Goal: Task Accomplishment & Management: Manage account settings

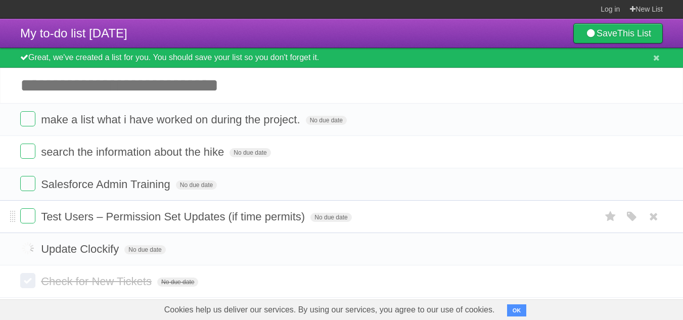
scroll to position [27, 0]
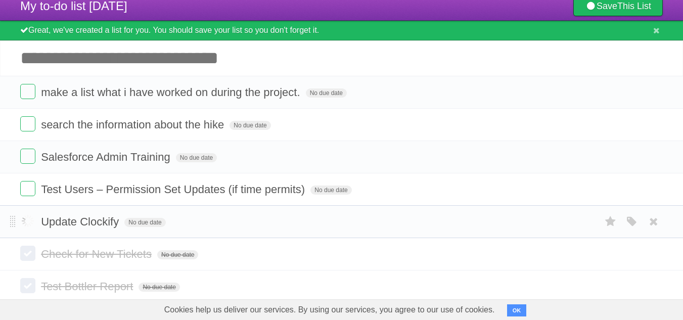
click at [37, 225] on form "Update Clockify No due date White Red Blue Green Purple Orange" at bounding box center [341, 221] width 643 height 17
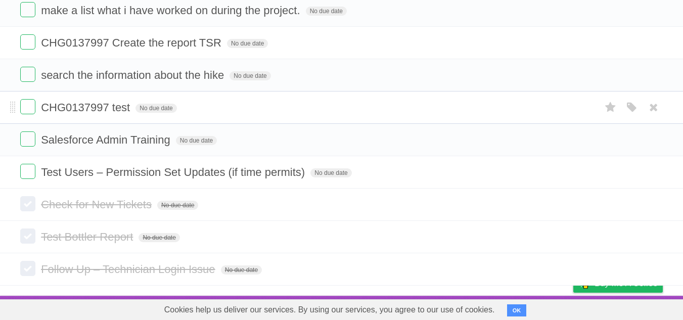
scroll to position [90, 0]
click at [59, 265] on span "Follow Up – Technician Login Issue" at bounding box center [129, 269] width 176 height 13
click at [442, 114] on form "CHG0137997 test No due date White Red Blue Green Purple Orange" at bounding box center [341, 107] width 643 height 17
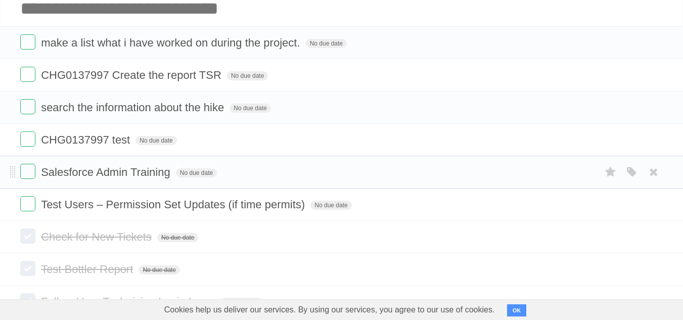
scroll to position [40, 0]
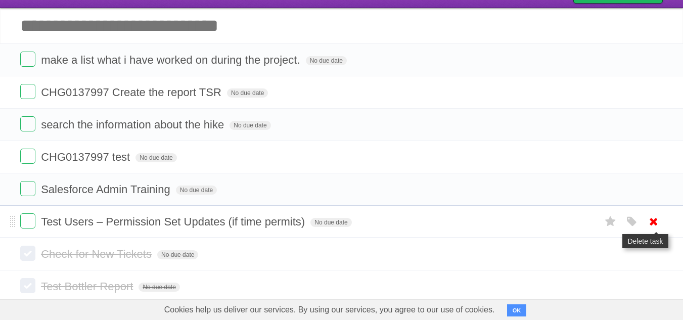
click at [653, 219] on icon at bounding box center [654, 221] width 14 height 17
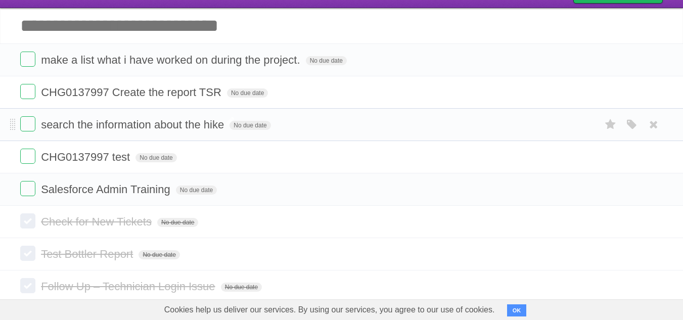
click at [183, 127] on span "search the information about the hike" at bounding box center [134, 124] width 186 height 13
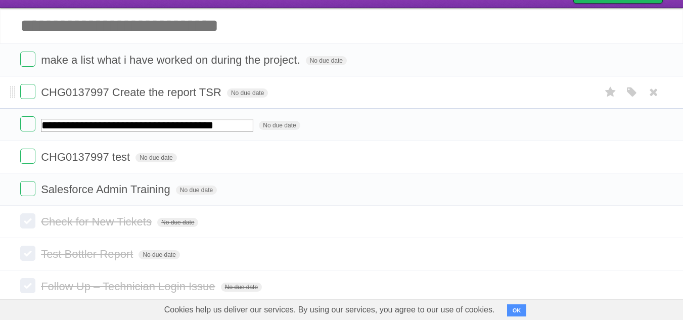
click at [299, 96] on form "CHG0137997 Create the report TSR No due date White Red Blue Green Purple Orange" at bounding box center [341, 92] width 643 height 17
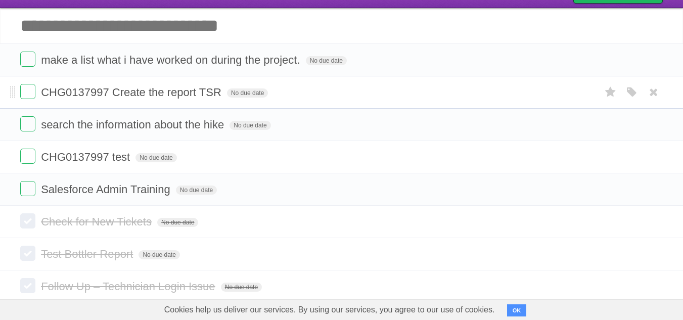
click at [299, 96] on form "CHG0137997 Create the report TSR No due date White Red Blue Green Purple Orange" at bounding box center [341, 92] width 643 height 17
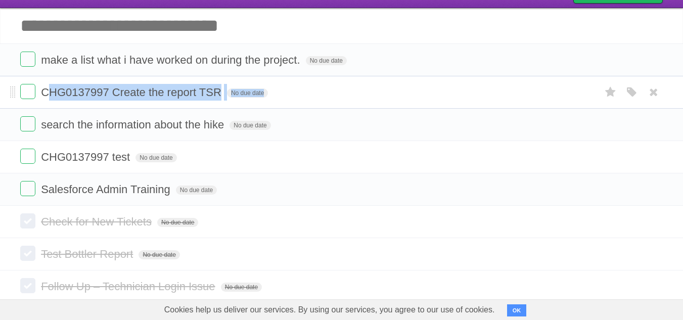
click at [299, 96] on form "CHG0137997 Create the report TSR No due date White Red Blue Green Purple Orange" at bounding box center [341, 92] width 643 height 17
click at [158, 105] on li "CHG0137997 Create the report TSR No due date White Red Blue Green Purple Orange" at bounding box center [341, 92] width 683 height 33
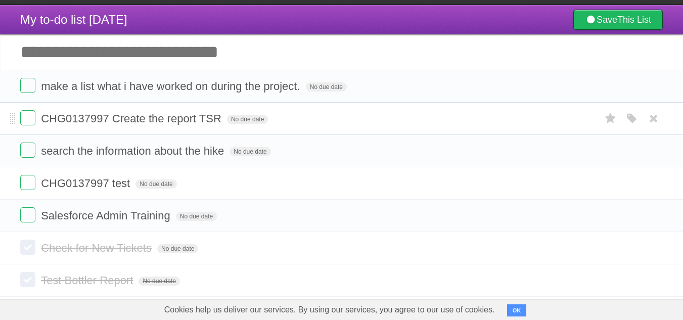
scroll to position [0, 0]
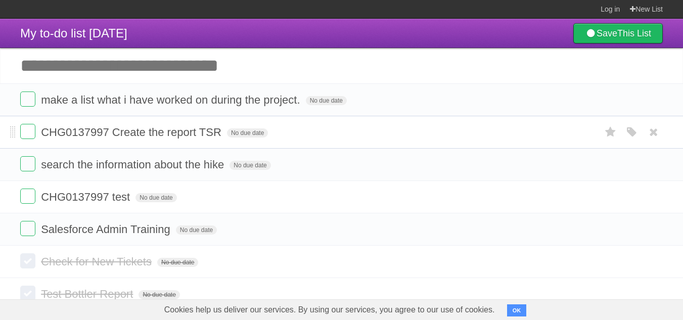
click at [161, 98] on span "make a list what i have worked on during the project." at bounding box center [171, 100] width 261 height 13
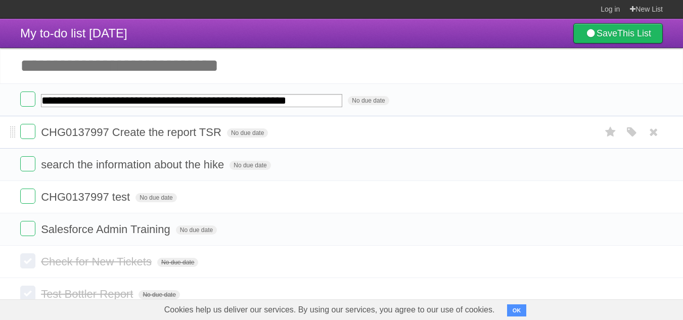
click at [161, 98] on input "**********" at bounding box center [191, 100] width 301 height 13
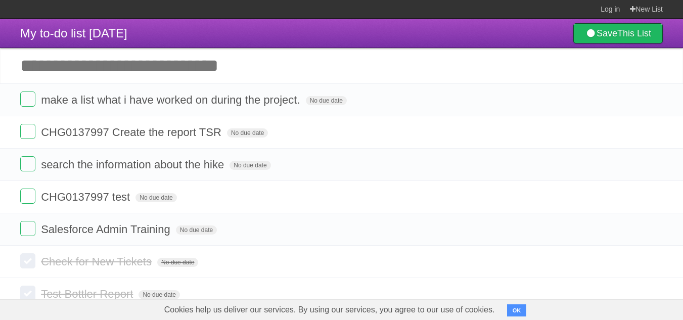
click at [334, 56] on input "Add another task" at bounding box center [341, 65] width 683 height 35
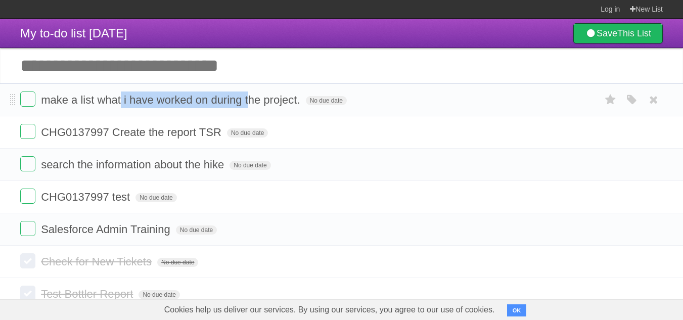
drag, startPoint x: 120, startPoint y: 104, endPoint x: 251, endPoint y: 85, distance: 132.3
click at [251, 85] on li "make a list what i have worked on during the project. No due date White Red Blu…" at bounding box center [341, 99] width 683 height 33
